Goal: Task Accomplishment & Management: Use online tool/utility

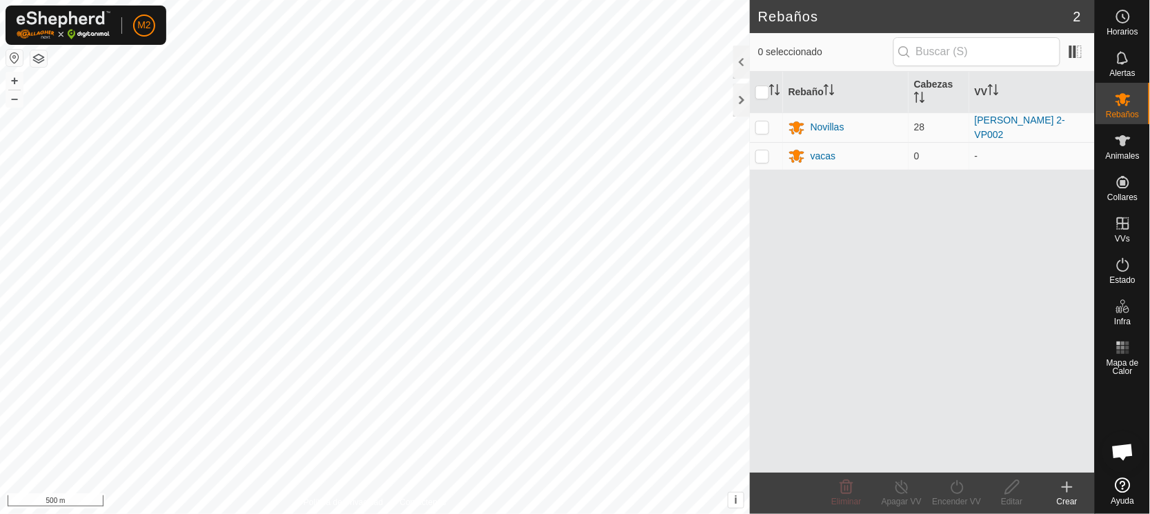
click at [16, 57] on button "button" at bounding box center [14, 58] width 17 height 17
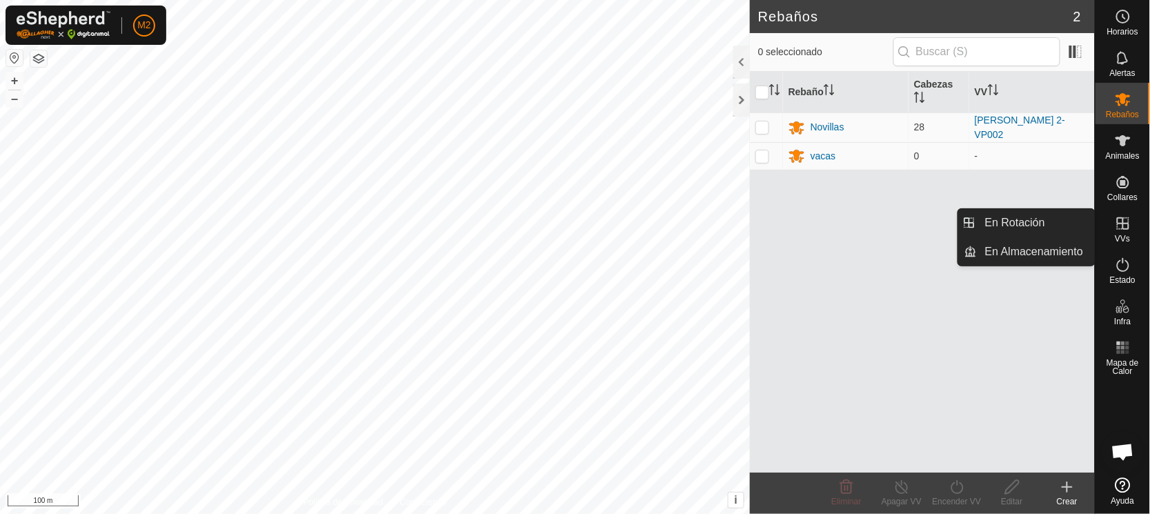
click at [1118, 234] on span "VVs" at bounding box center [1122, 238] width 15 height 8
click at [1122, 226] on icon at bounding box center [1123, 223] width 17 height 17
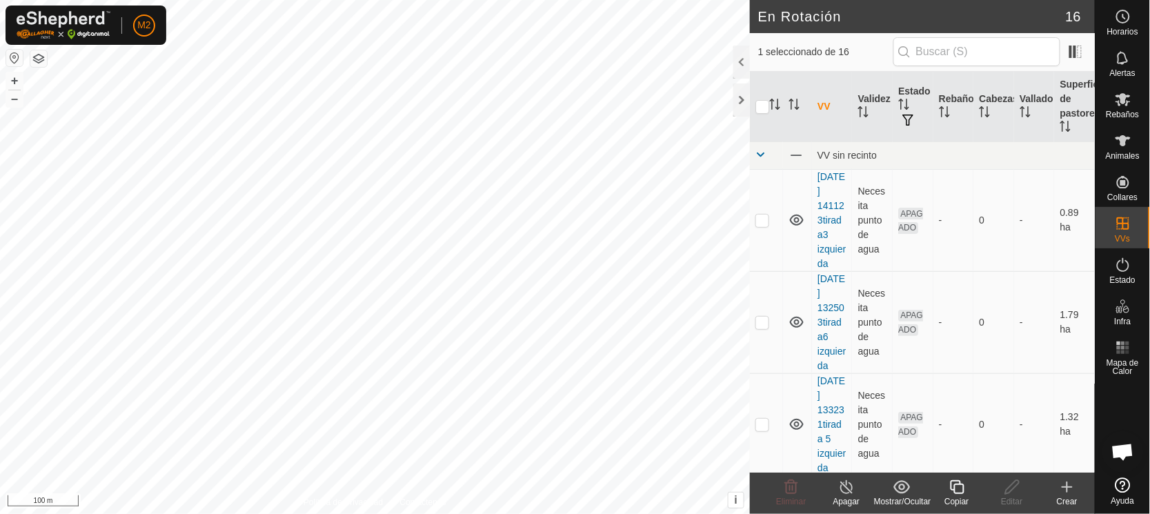
click at [955, 493] on icon at bounding box center [957, 487] width 14 height 14
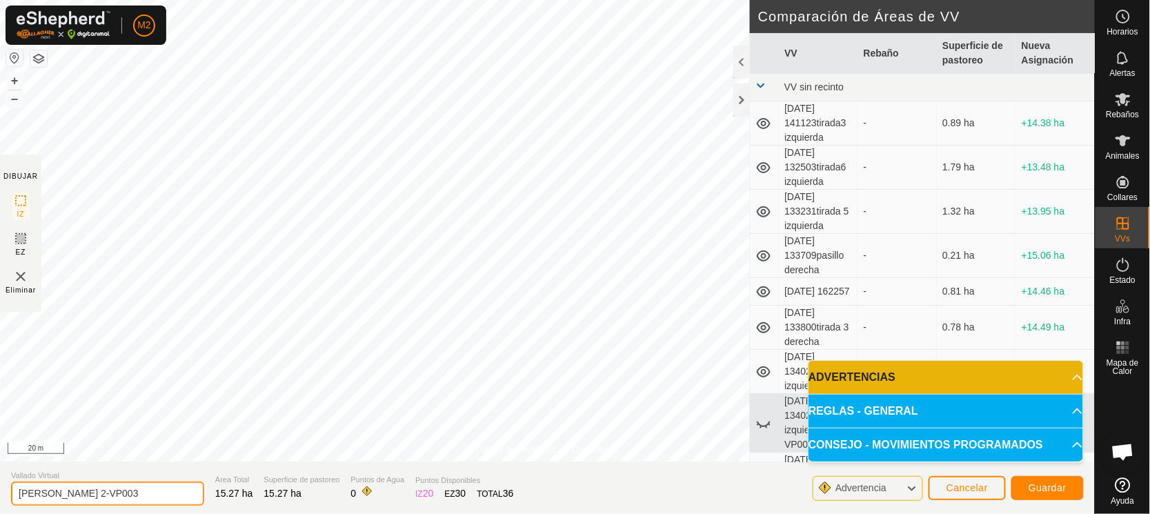
click at [112, 494] on input "[PERSON_NAME] 2-VP003" at bounding box center [107, 493] width 193 height 24
type input "M"
type input "[PERSON_NAME]"
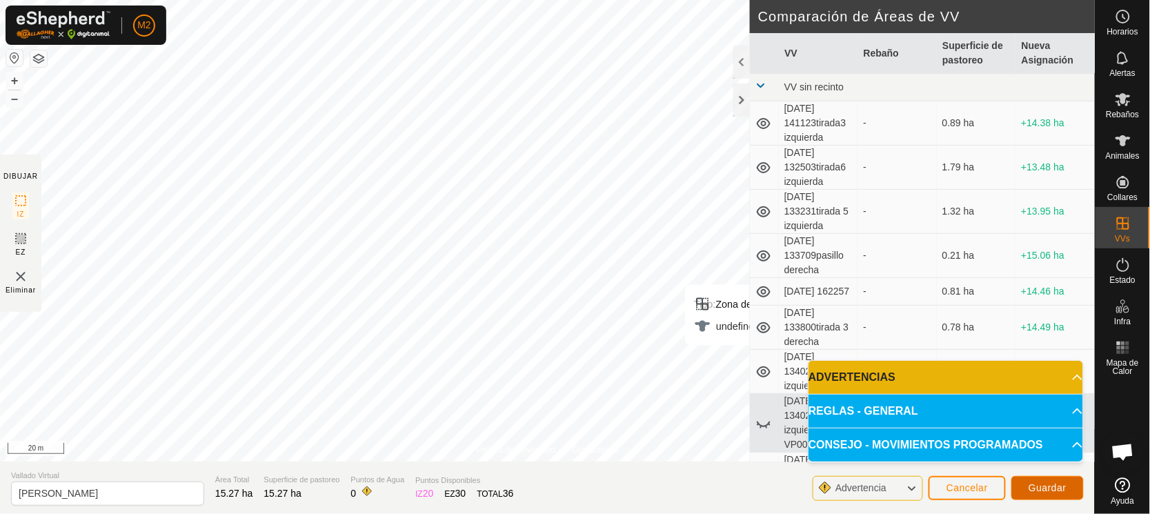
click at [1042, 483] on span "Guardar" at bounding box center [1047, 487] width 38 height 11
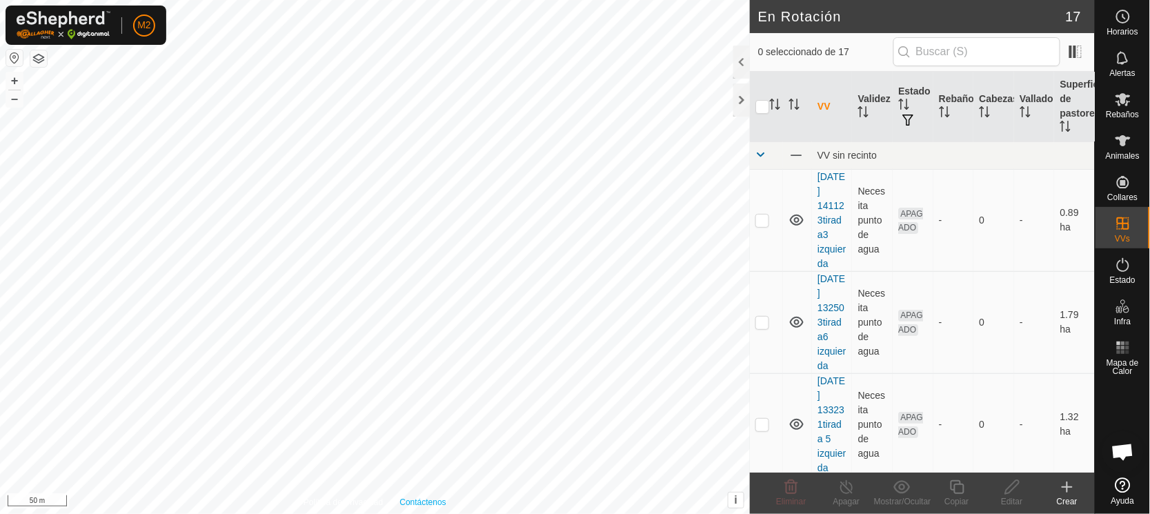
checkbox input "true"
click at [1008, 488] on icon at bounding box center [1011, 487] width 17 height 17
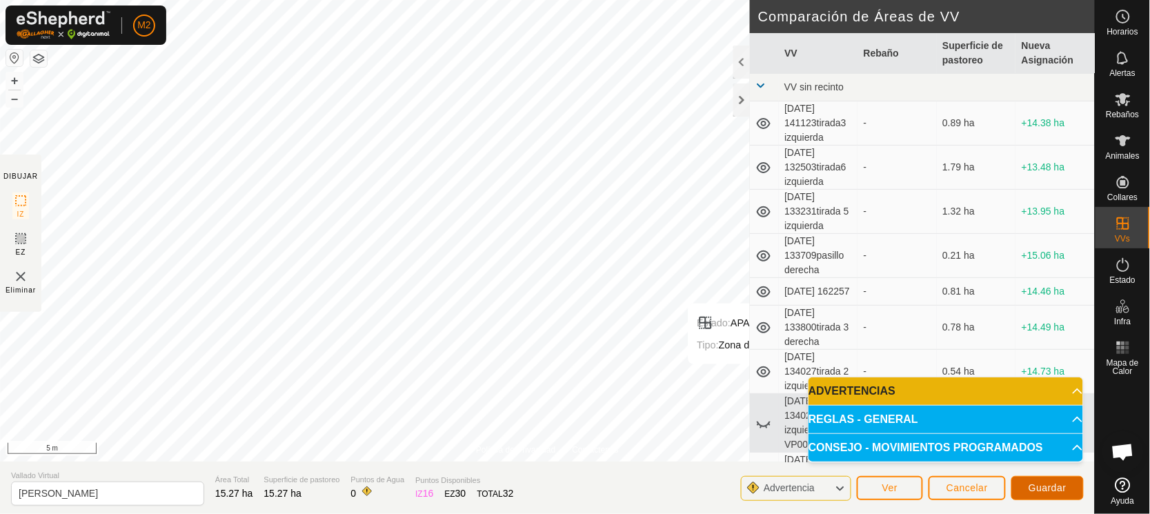
click at [1063, 490] on span "Guardar" at bounding box center [1047, 487] width 38 height 11
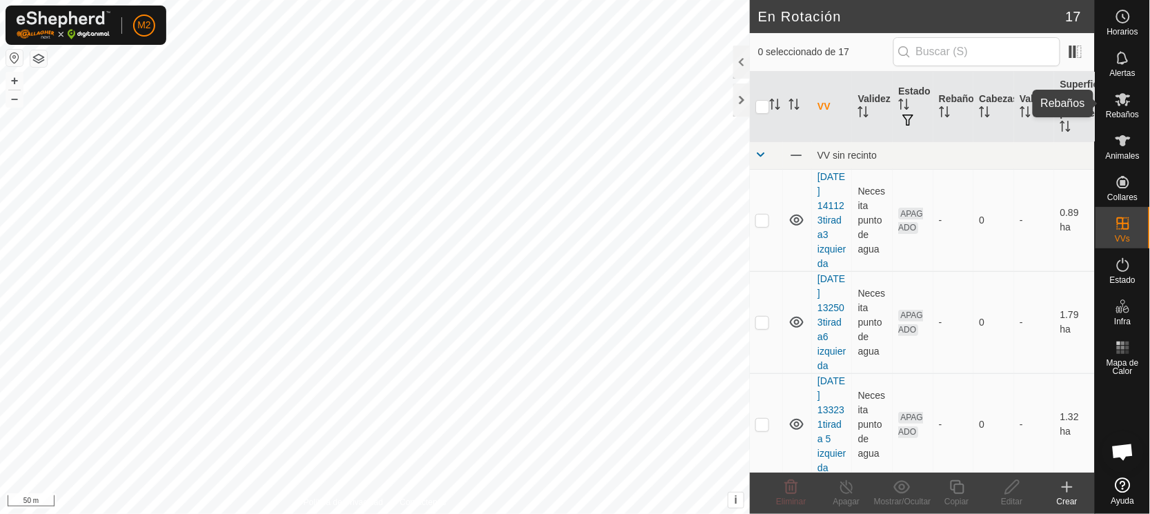
click at [1126, 90] on es-mob-svg-icon at bounding box center [1122, 99] width 25 height 22
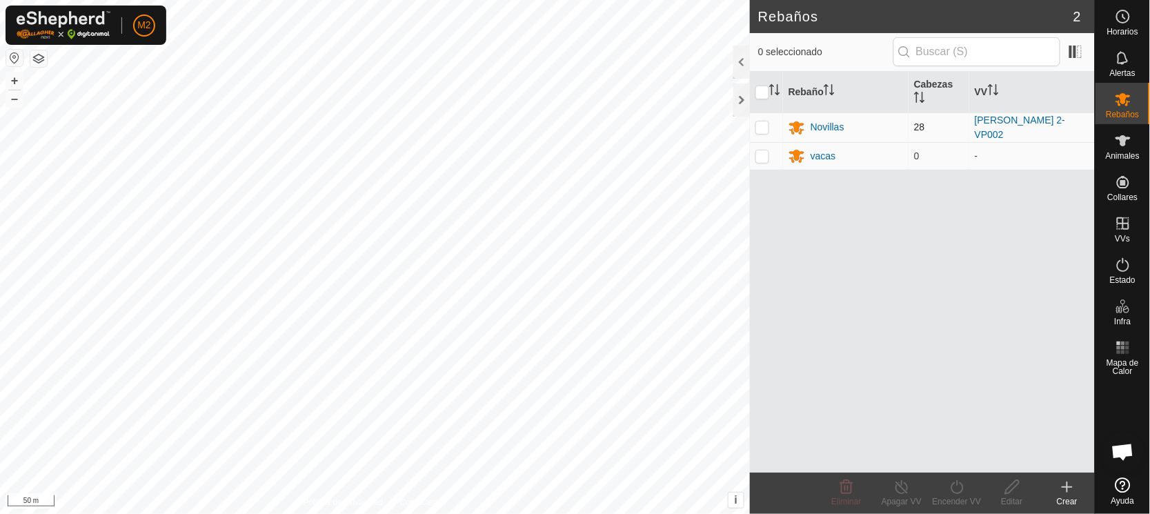
click at [763, 121] on p-checkbox at bounding box center [762, 126] width 14 height 11
checkbox input "true"
click at [955, 491] on icon at bounding box center [956, 487] width 17 height 17
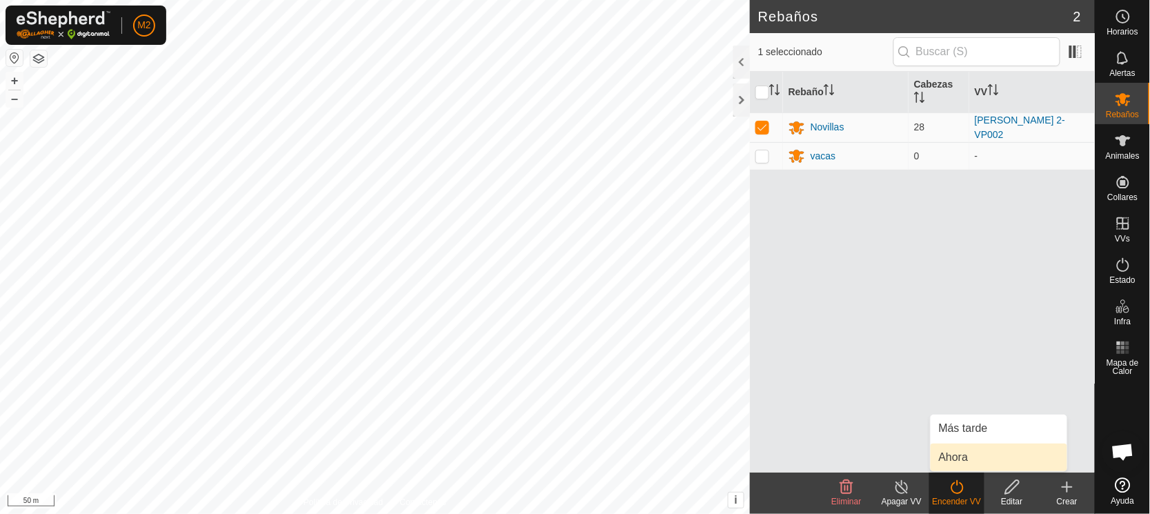
click at [958, 452] on link "Ahora" at bounding box center [998, 457] width 137 height 28
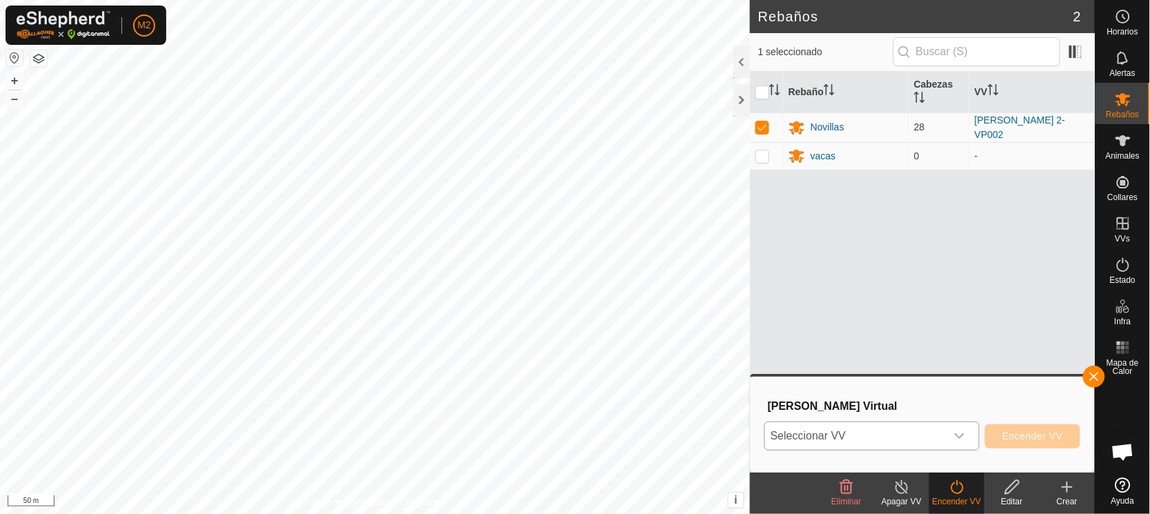
click at [828, 432] on span "Seleccionar VV" at bounding box center [855, 436] width 181 height 28
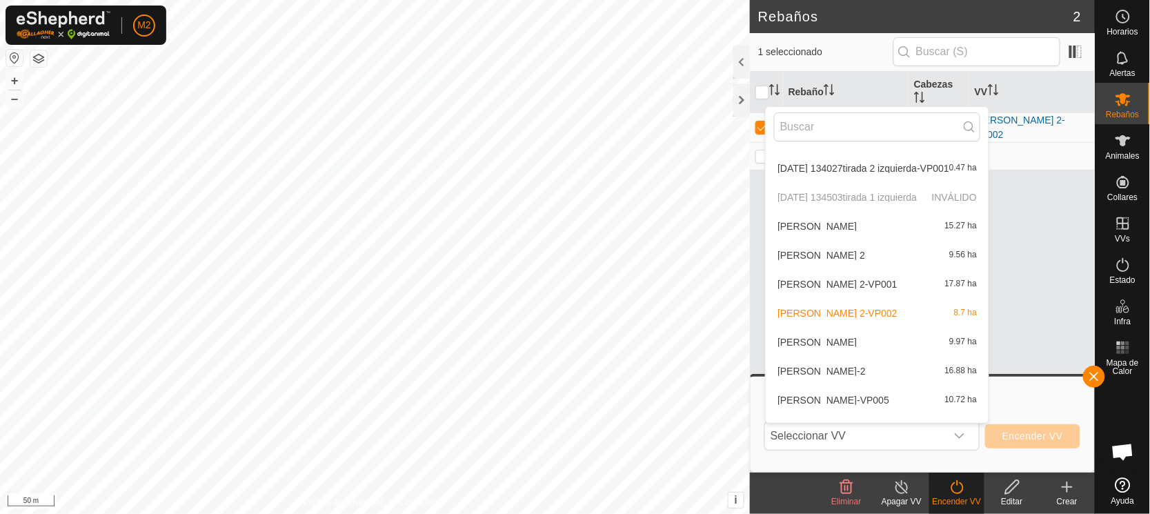
scroll to position [246, 0]
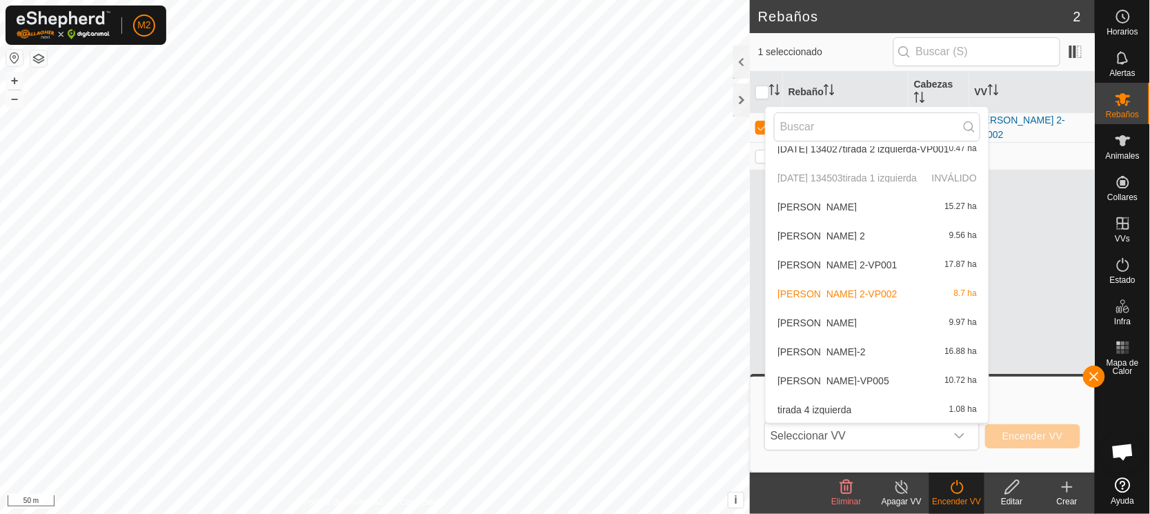
drag, startPoint x: 1020, startPoint y: 187, endPoint x: 1040, endPoint y: 371, distance: 185.2
click at [1040, 371] on body "M2 Horarios Alertas Rebaños Animales Collares VVs Estado Infra Mapa de Calor Ay…" at bounding box center [575, 257] width 1150 height 514
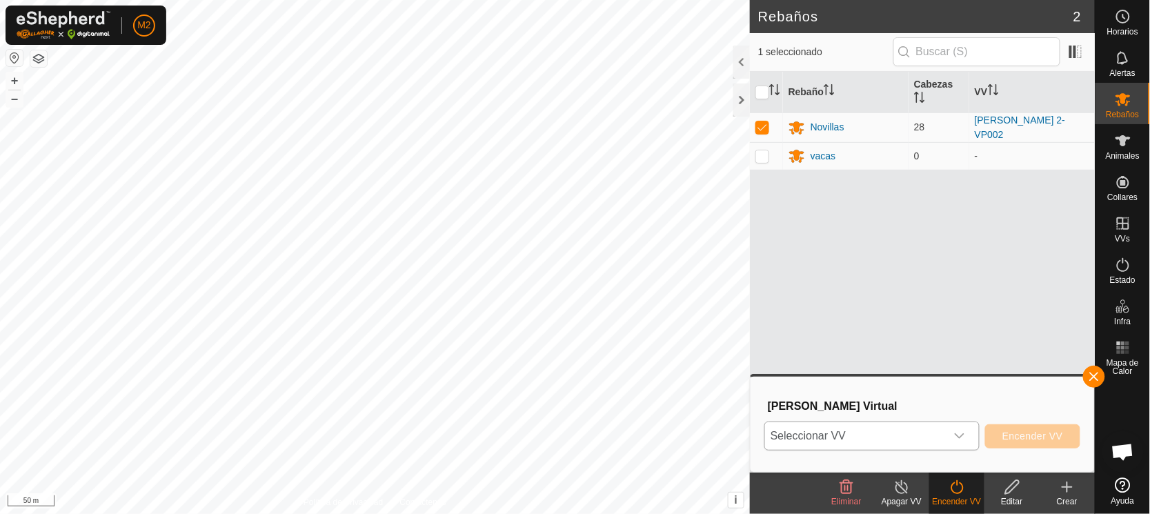
click at [837, 435] on span "Seleccionar VV" at bounding box center [855, 436] width 181 height 28
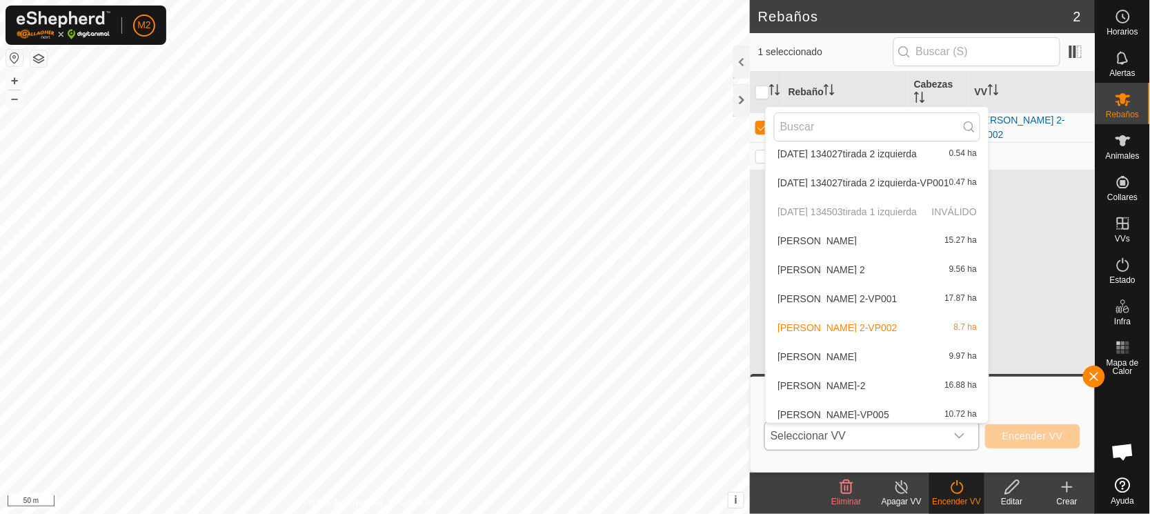
scroll to position [214, 0]
click at [810, 236] on li "[PERSON_NAME] pozo 15.27 ha" at bounding box center [877, 240] width 223 height 28
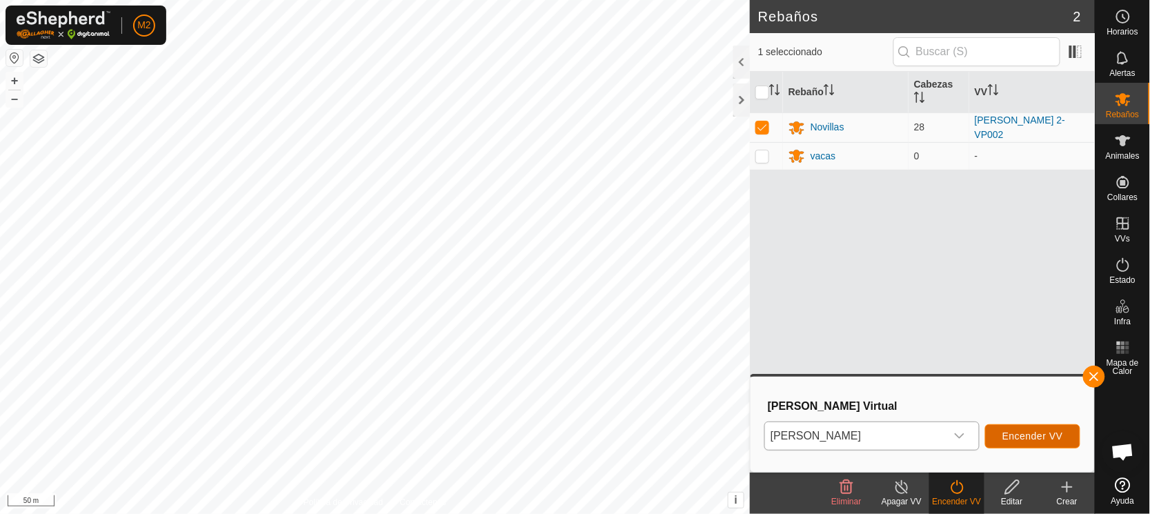
click at [1046, 432] on span "Encender VV" at bounding box center [1032, 435] width 61 height 11
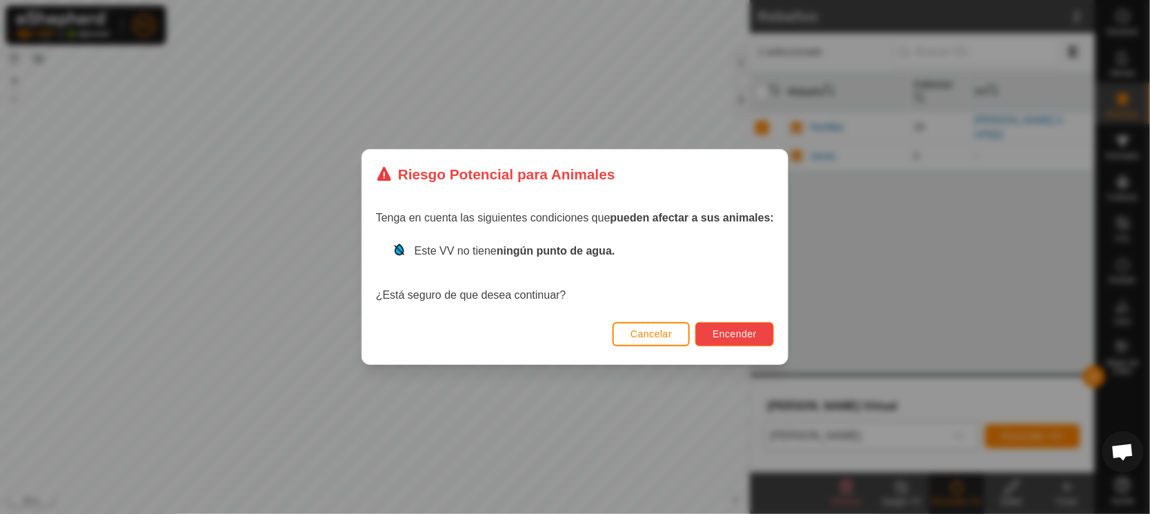
click at [721, 333] on span "Encender" at bounding box center [734, 333] width 44 height 11
